Goal: Task Accomplishment & Management: Complete application form

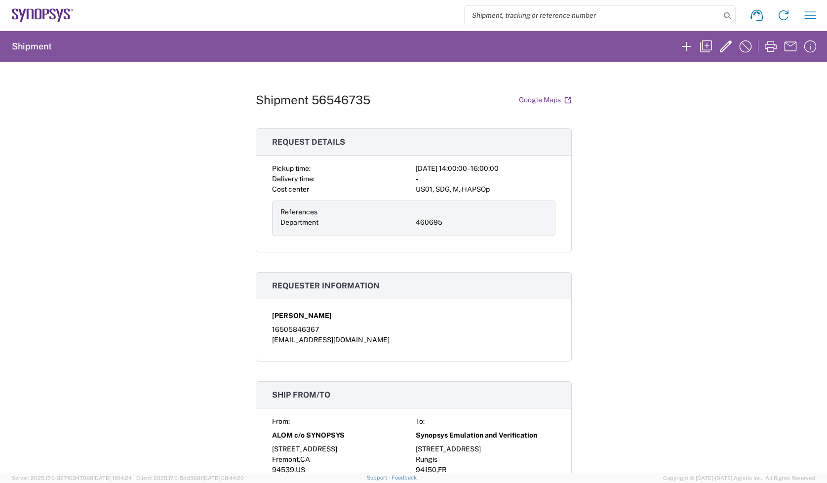
click at [704, 148] on div "Shipment 56546735 Google Maps Request details Pickup time: 2025-08-21 14:00:00 …" at bounding box center [413, 267] width 827 height 411
click at [724, 49] on icon "button" at bounding box center [726, 46] width 12 height 12
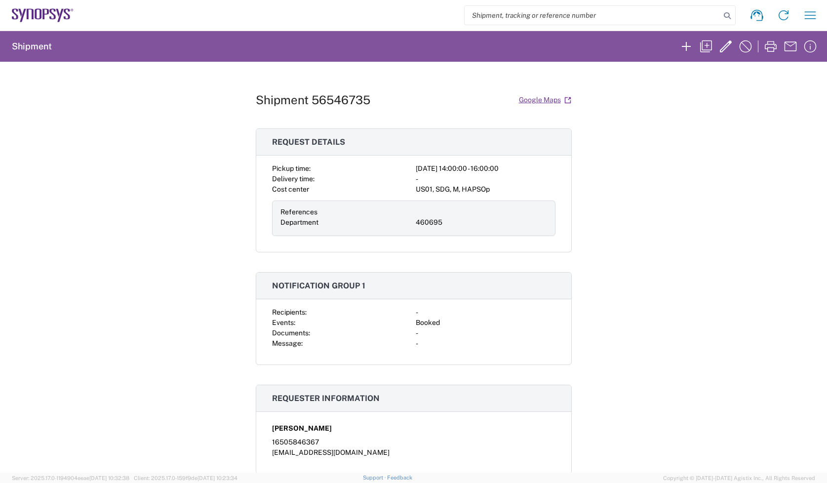
click at [47, 12] on icon at bounding box center [45, 14] width 6 height 10
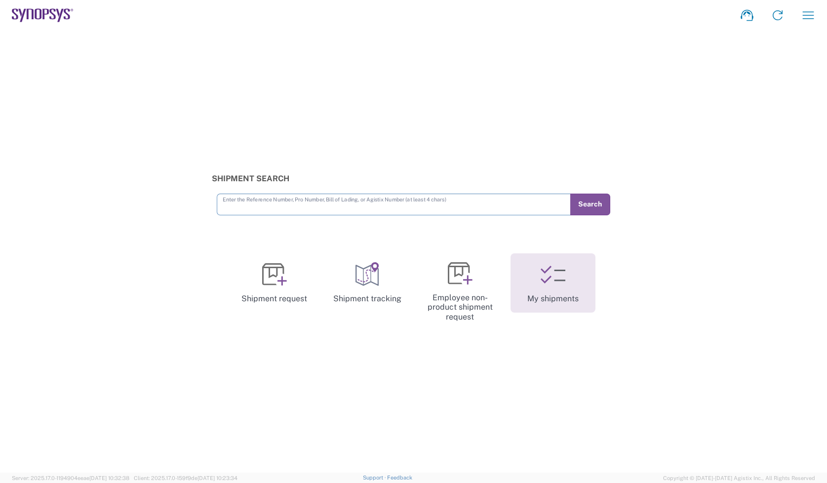
click at [566, 279] on link "My shipments" at bounding box center [552, 282] width 85 height 59
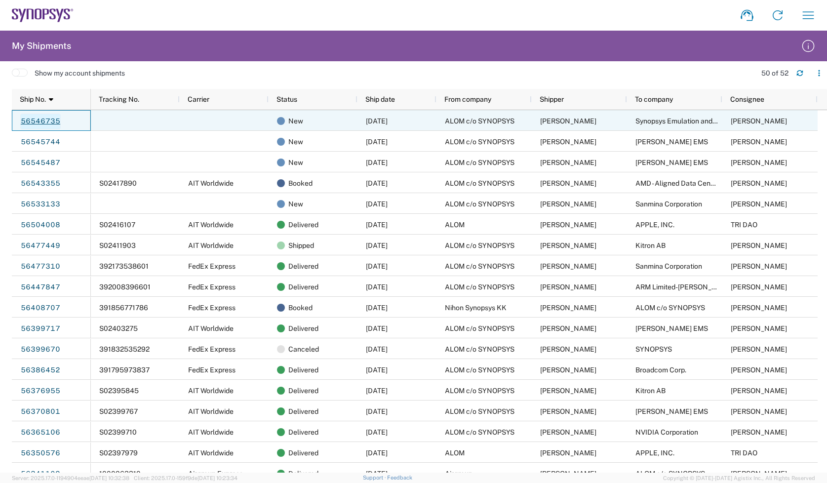
click at [48, 116] on link "56546735" at bounding box center [40, 122] width 40 height 16
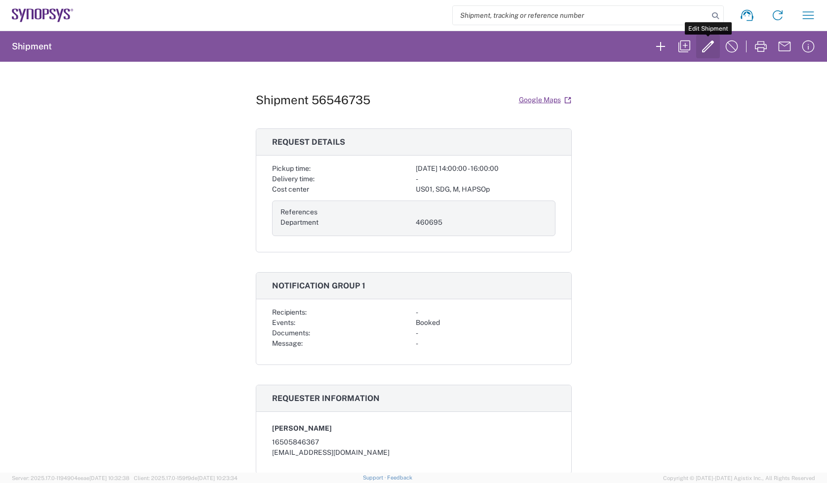
click at [698, 48] on button "button" at bounding box center [708, 47] width 24 height 24
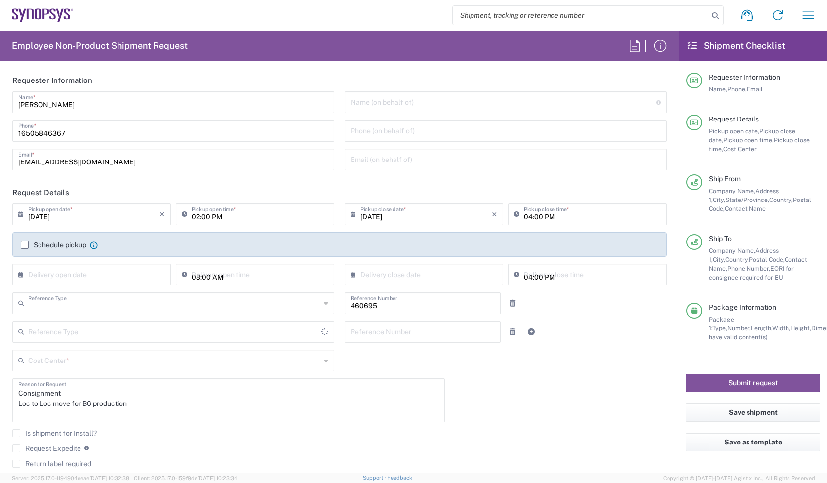
type input "Department"
type input "[GEOGRAPHIC_DATA]"
type input "Pallet(s) Standard (Not Stackable)"
type input "Carriage Insurance Paid"
type input "[US_STATE]"
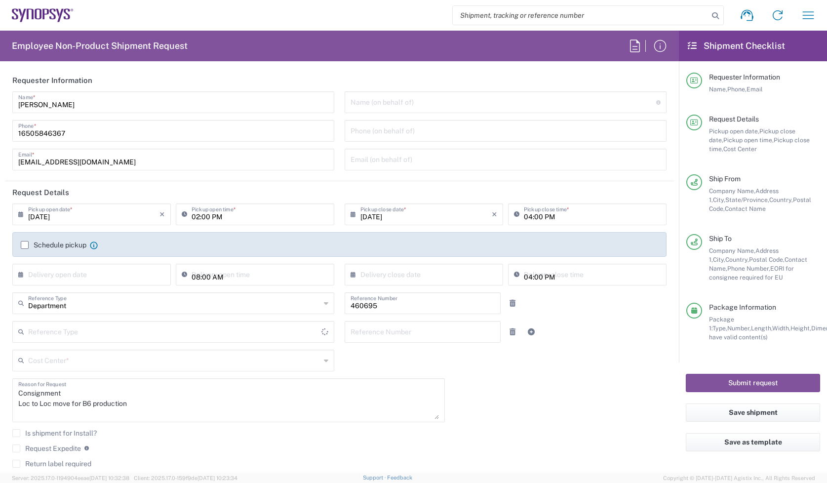
type input "[GEOGRAPHIC_DATA]"
type input "US01, SDG, M, HAPSOp 460695"
type input "[US_STATE]"
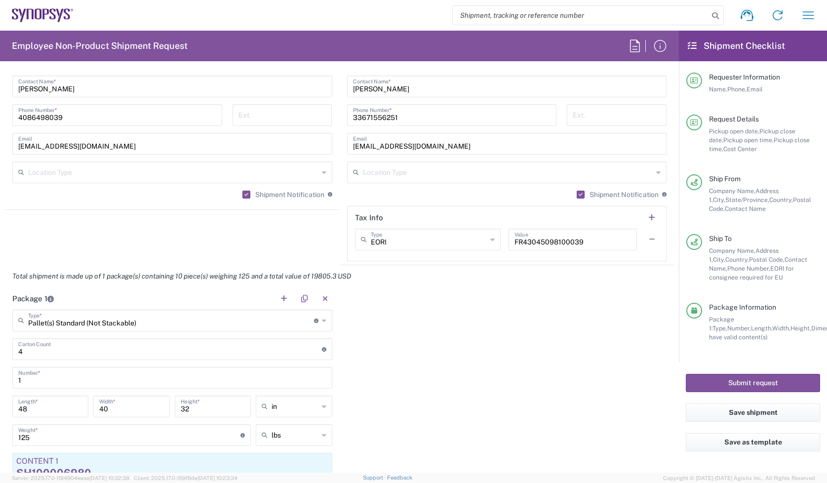
scroll to position [864, 0]
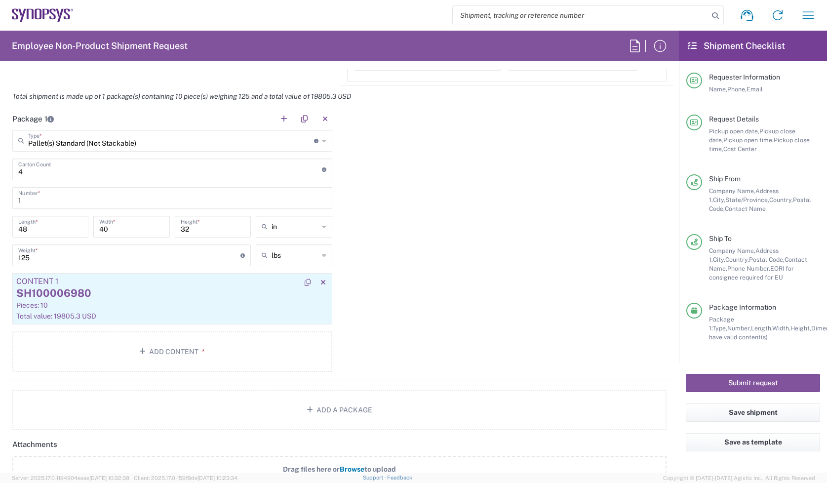
click at [202, 308] on div "Pieces: 10" at bounding box center [172, 305] width 312 height 9
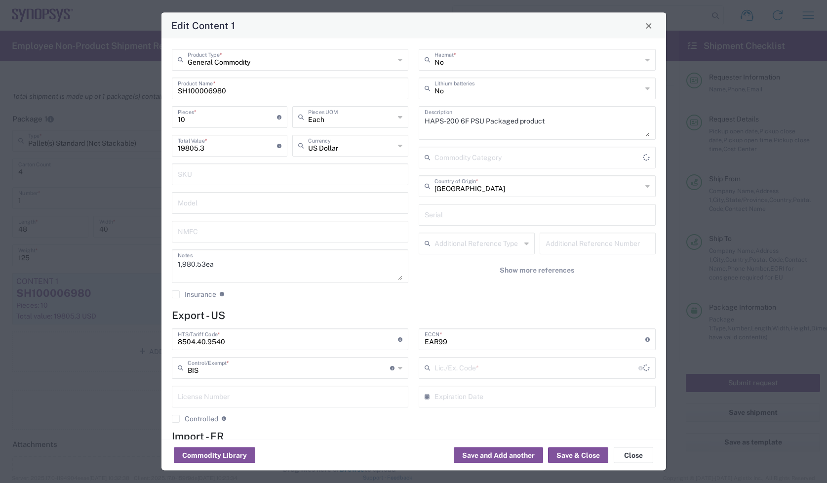
type input "NLR - No License Required"
drag, startPoint x: 184, startPoint y: 114, endPoint x: 112, endPoint y: 116, distance: 71.6
click at [112, 116] on div "Edit Content 1 General Commodity Product Type * SH100006980 Product Name * 10 P…" at bounding box center [413, 241] width 827 height 483
type input "2"
type input "3961.06"
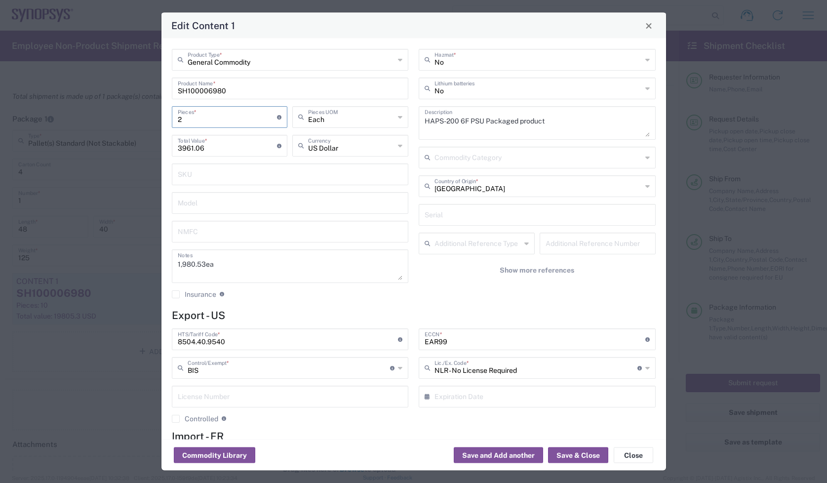
type input "20"
type input "39610.6"
type input "20"
click at [586, 455] on button "Save & Close" at bounding box center [578, 455] width 60 height 16
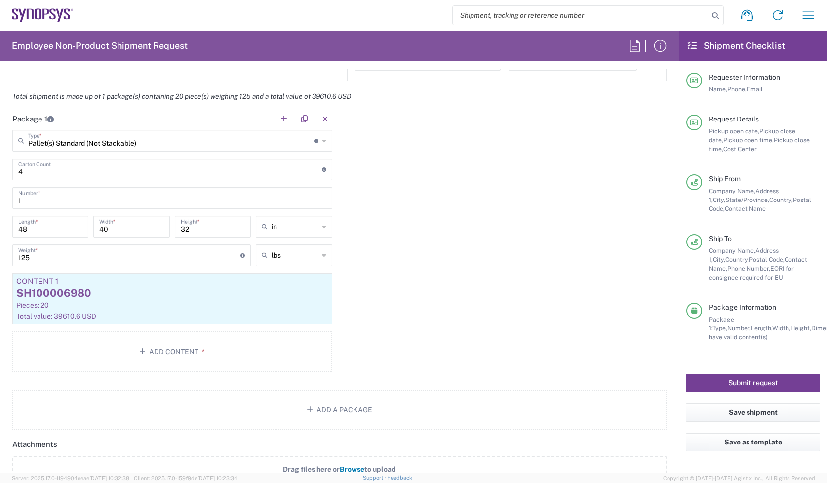
click at [753, 379] on button "Submit request" at bounding box center [753, 383] width 134 height 18
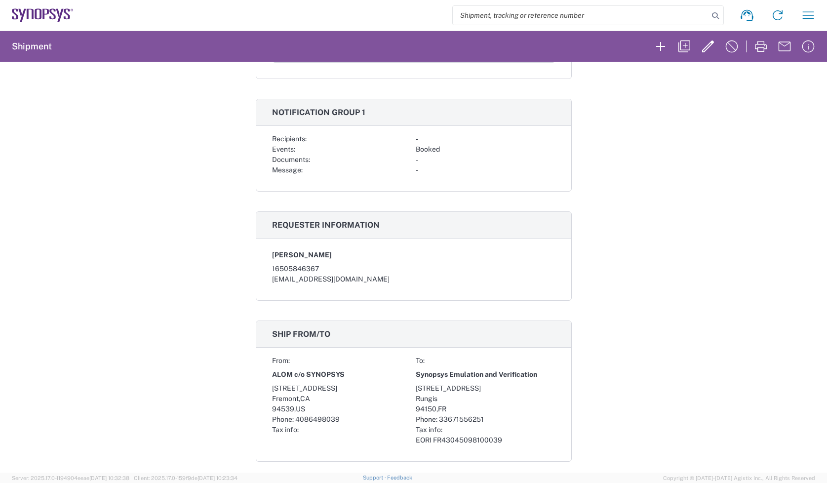
scroll to position [201, 0]
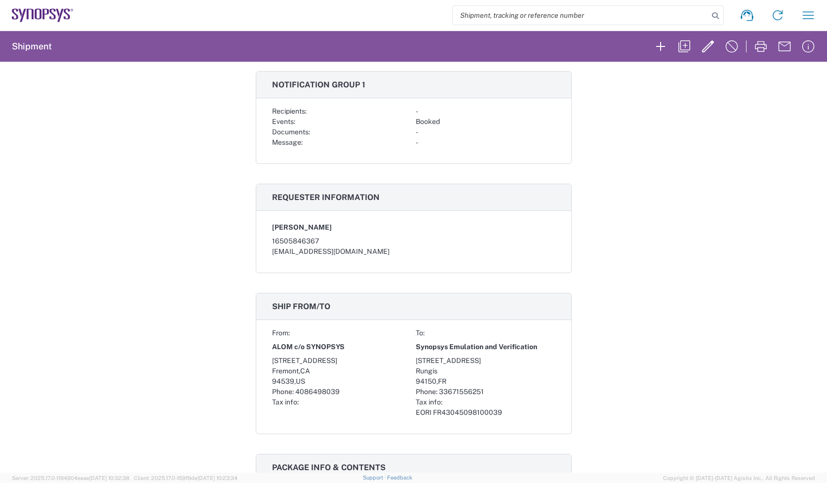
click at [719, 114] on div "Shipment 56546735 Google Maps Request details Pickup time: [DATE] 14:00:00 - 16…" at bounding box center [413, 267] width 827 height 411
